Goal: Check status

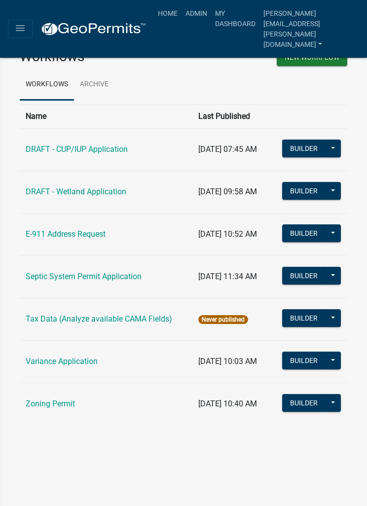
click at [18, 23] on icon "menu" at bounding box center [20, 28] width 12 height 12
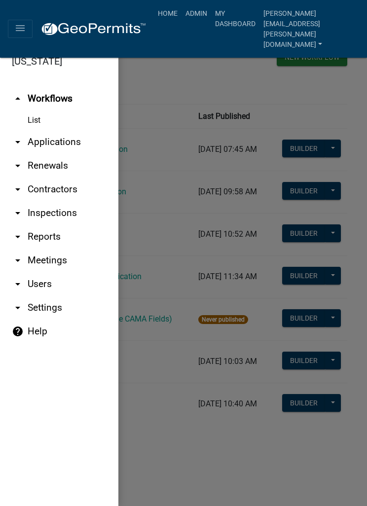
click at [73, 149] on link "arrow_drop_down Applications" at bounding box center [59, 142] width 118 height 24
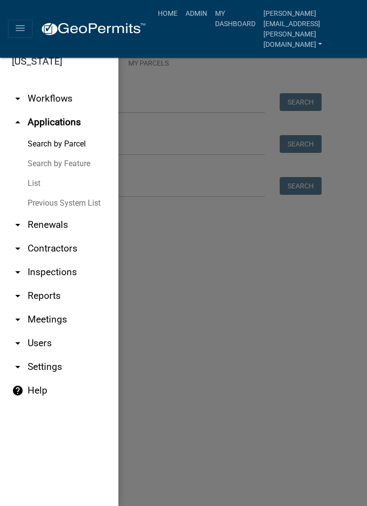
click at [39, 189] on link "List" at bounding box center [59, 184] width 118 height 20
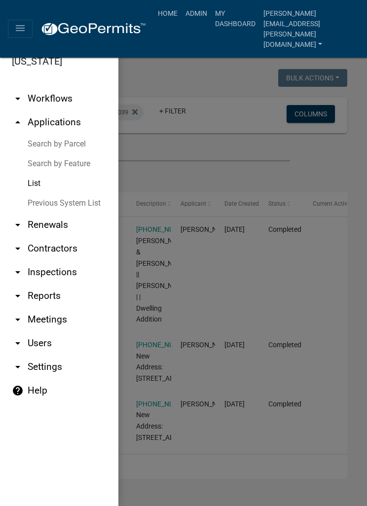
click at [232, 302] on div at bounding box center [183, 268] width 367 height 478
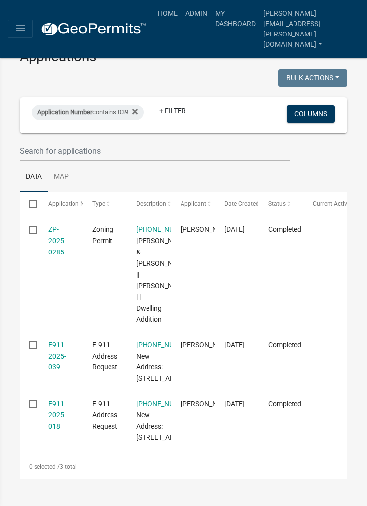
click at [138, 111] on icon at bounding box center [134, 112] width 5 height 8
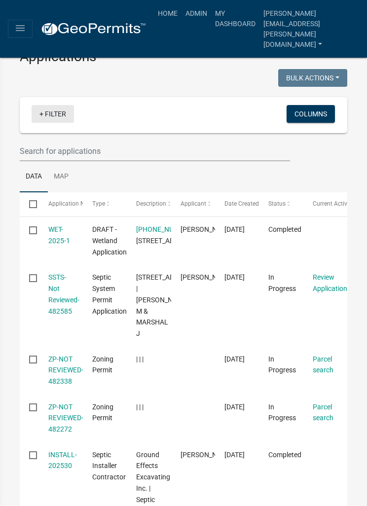
click at [57, 117] on link "+ Filter" at bounding box center [53, 114] width 42 height 18
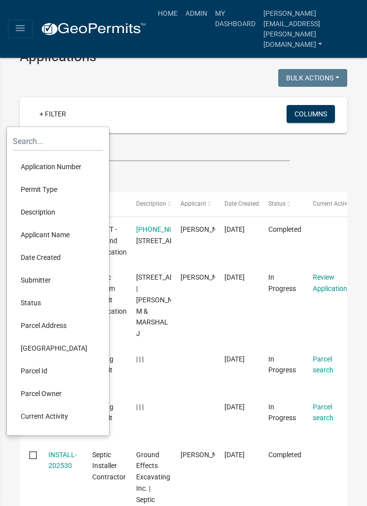
click at [69, 239] on li "Applicant Name" at bounding box center [58, 235] width 90 height 23
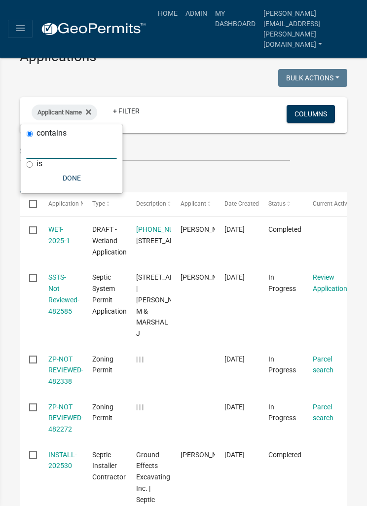
click at [70, 153] on input "text" at bounding box center [72, 149] width 90 height 20
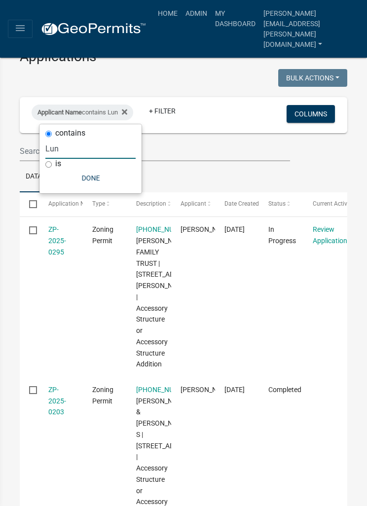
type input "Lun"
click at [55, 243] on link "ZP-2025-0295" at bounding box center [57, 241] width 18 height 31
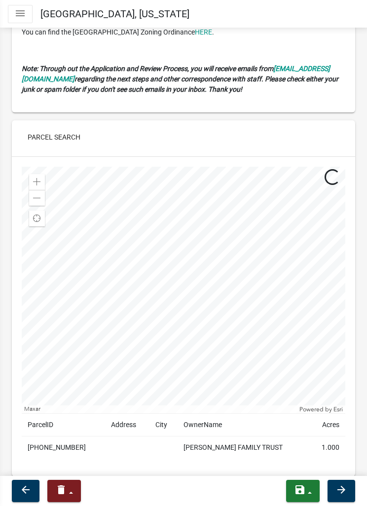
scroll to position [1060, 0]
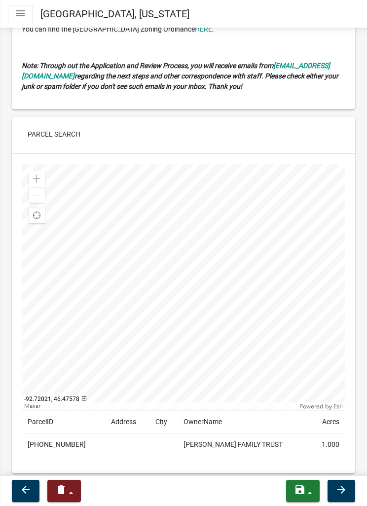
click at [343, 487] on icon "arrow_forward" at bounding box center [342, 490] width 12 height 12
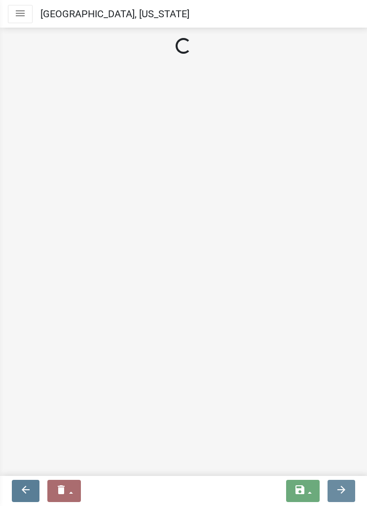
scroll to position [0, 0]
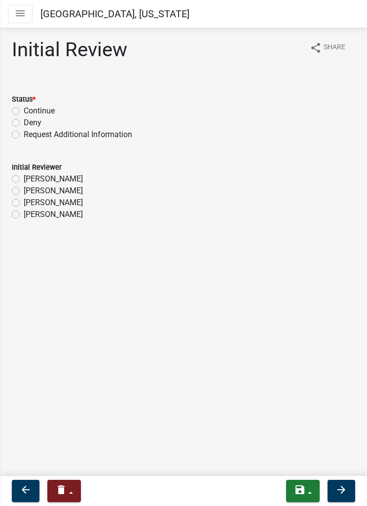
click at [25, 495] on icon "arrow_back" at bounding box center [26, 490] width 12 height 12
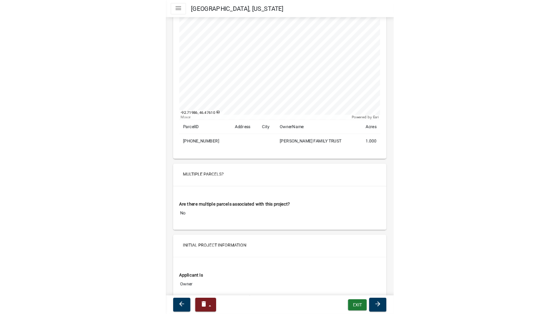
scroll to position [1279, 0]
